Goal: Task Accomplishment & Management: Complete application form

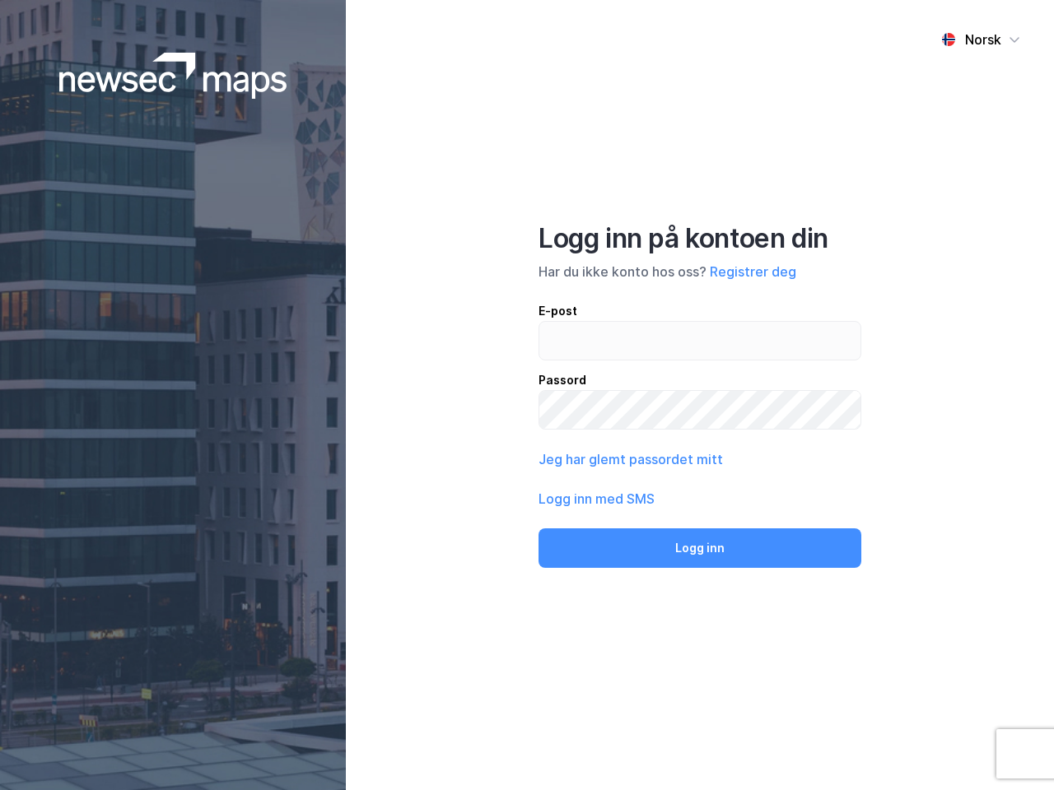
click at [527, 395] on div "Norsk Logg inn på kontoen din Har du ikke konto hos oss? Registrer deg E-post P…" at bounding box center [700, 395] width 708 height 790
click at [173, 76] on img at bounding box center [173, 76] width 228 height 46
click at [980, 40] on div "Norsk" at bounding box center [983, 40] width 36 height 20
click at [752, 272] on button "Registrer deg" at bounding box center [753, 272] width 86 height 20
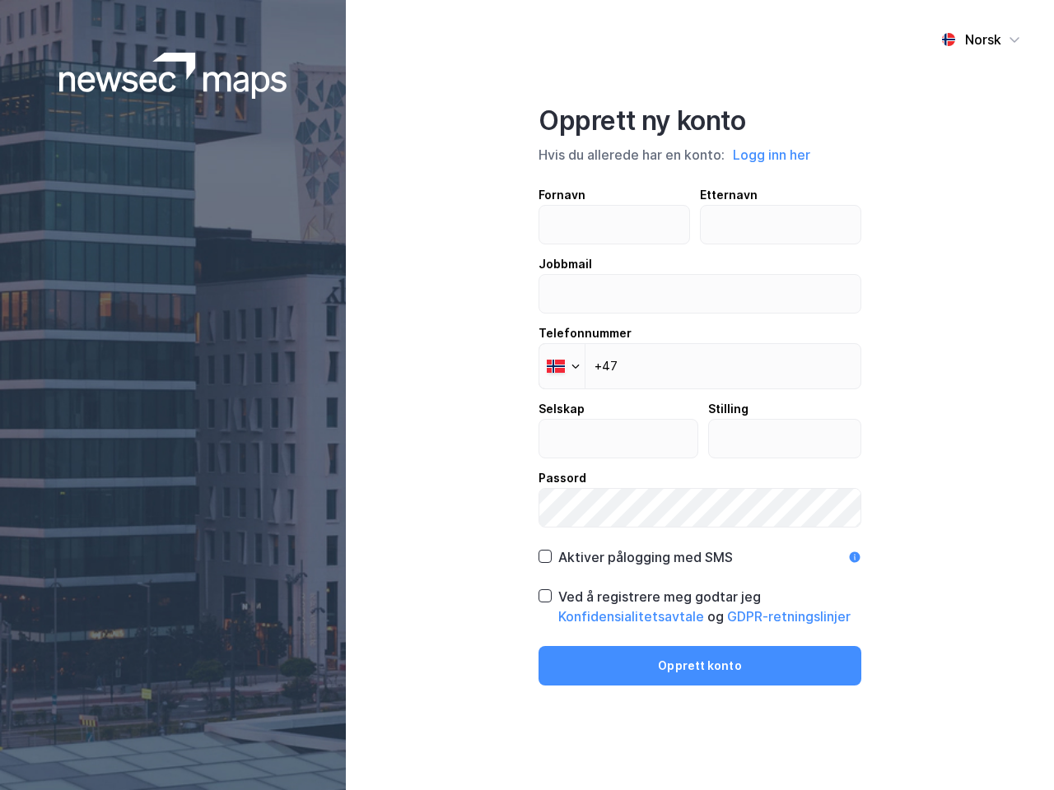
click at [629, 459] on div "Fornavn Etternavn Jobbmail Telefonnummer Phone +47 Selskap Stilling Passord" at bounding box center [699, 356] width 323 height 342
click at [700, 548] on div "Opprett ny konto Hvis du allerede har en konto: Logg inn her Fornavn Etternavn …" at bounding box center [699, 395] width 323 height 581
